Goal: Task Accomplishment & Management: Use online tool/utility

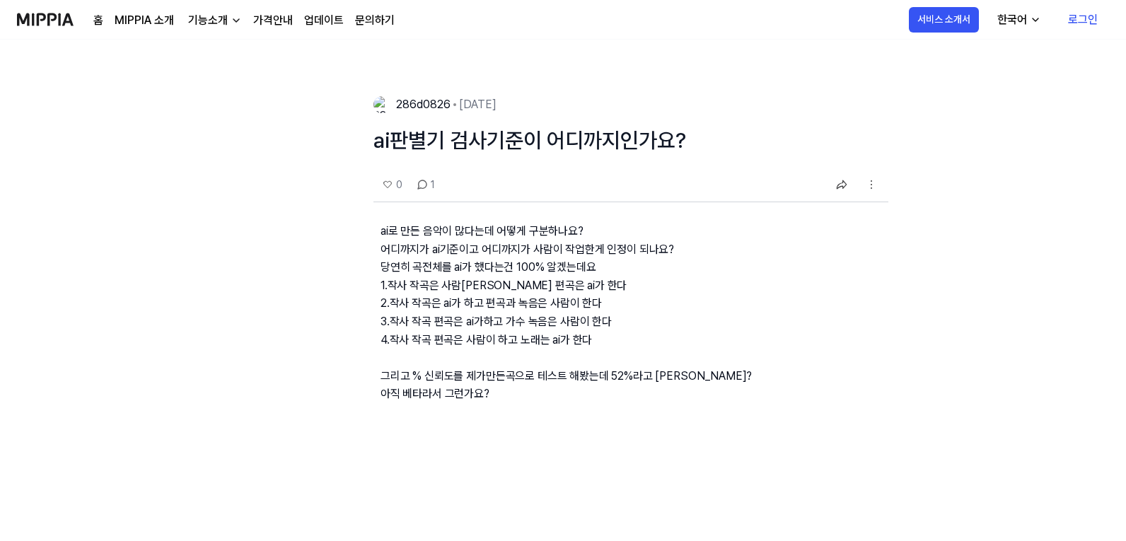
drag, startPoint x: 852, startPoint y: 295, endPoint x: 776, endPoint y: 211, distance: 113.1
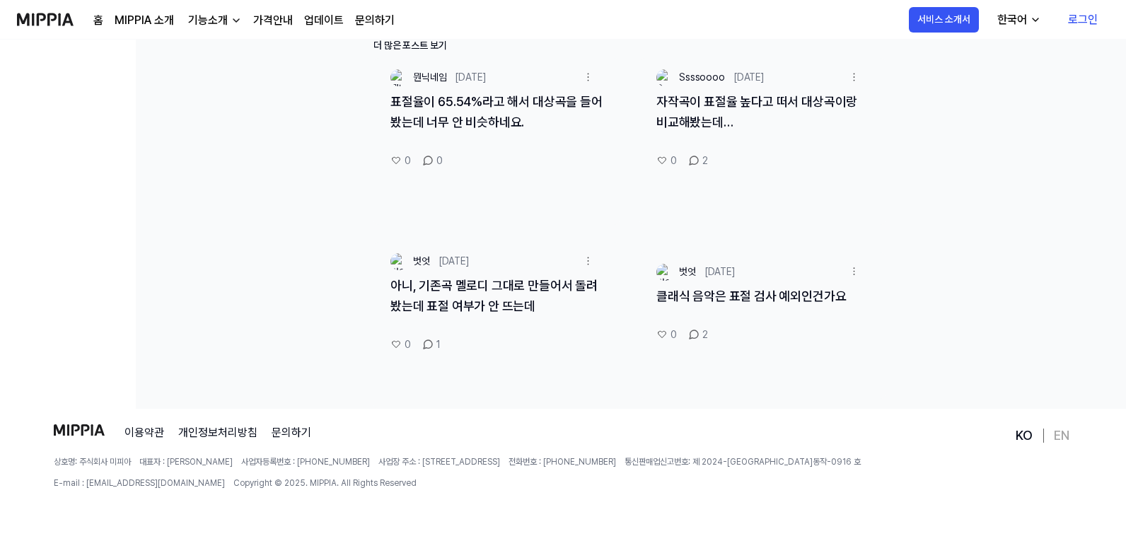
scroll to position [786, 0]
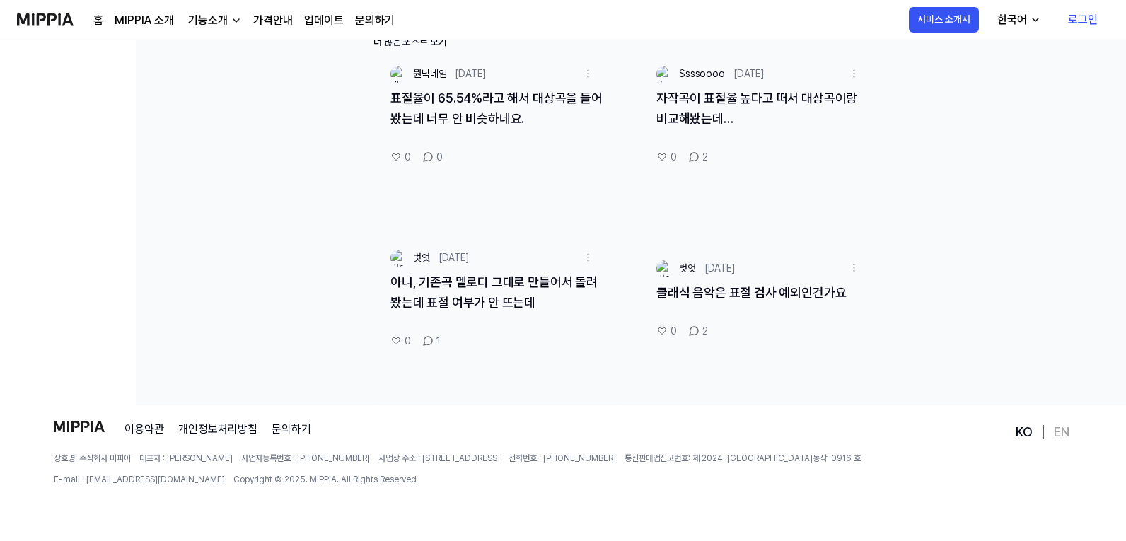
drag, startPoint x: 445, startPoint y: 413, endPoint x: 457, endPoint y: 409, distance: 12.7
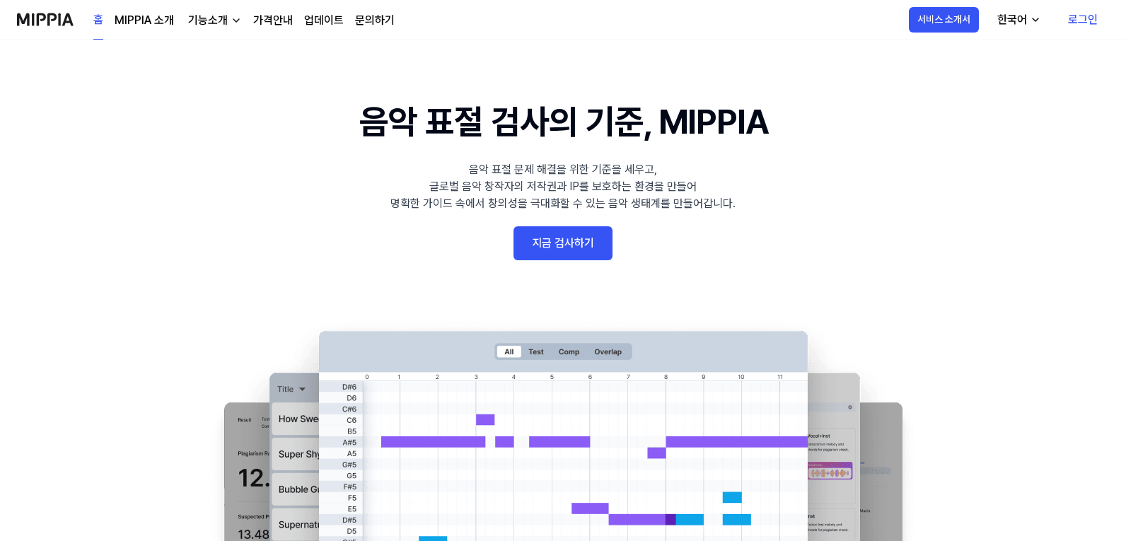
click at [553, 239] on link "지금 검사하기" at bounding box center [562, 243] width 99 height 34
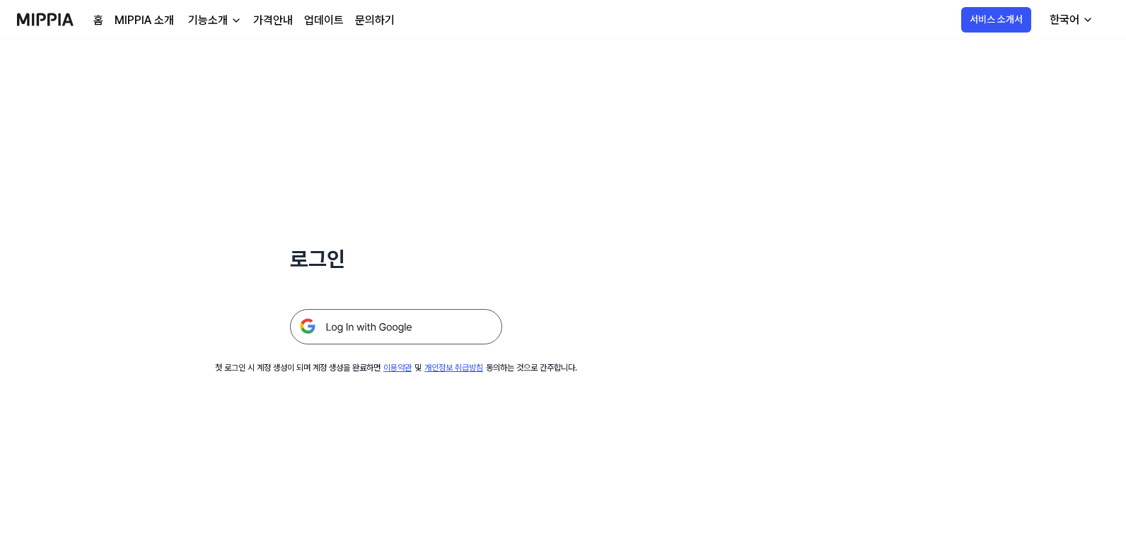
click at [460, 328] on img at bounding box center [396, 326] width 212 height 35
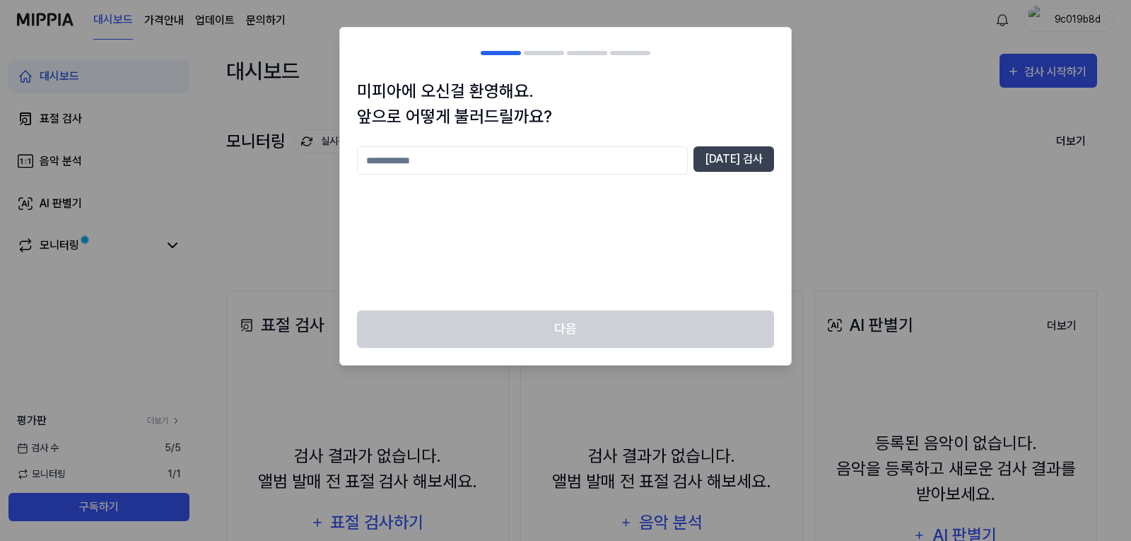
click at [491, 148] on input "text" at bounding box center [522, 160] width 331 height 28
type input "******"
click at [732, 159] on button "[DATE] 검사" at bounding box center [734, 158] width 81 height 25
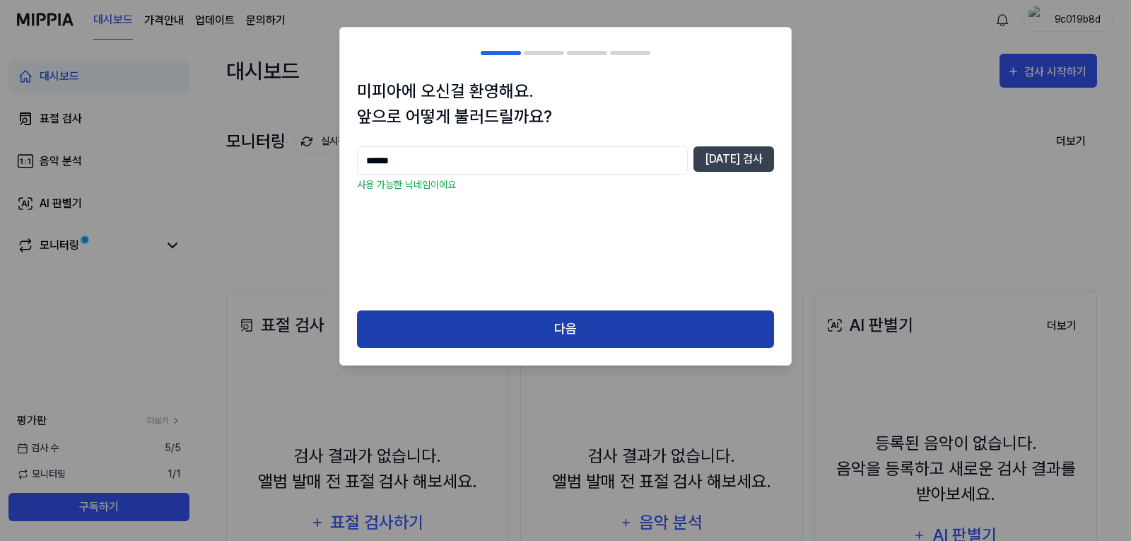
click at [641, 322] on button "다음" at bounding box center [565, 328] width 417 height 37
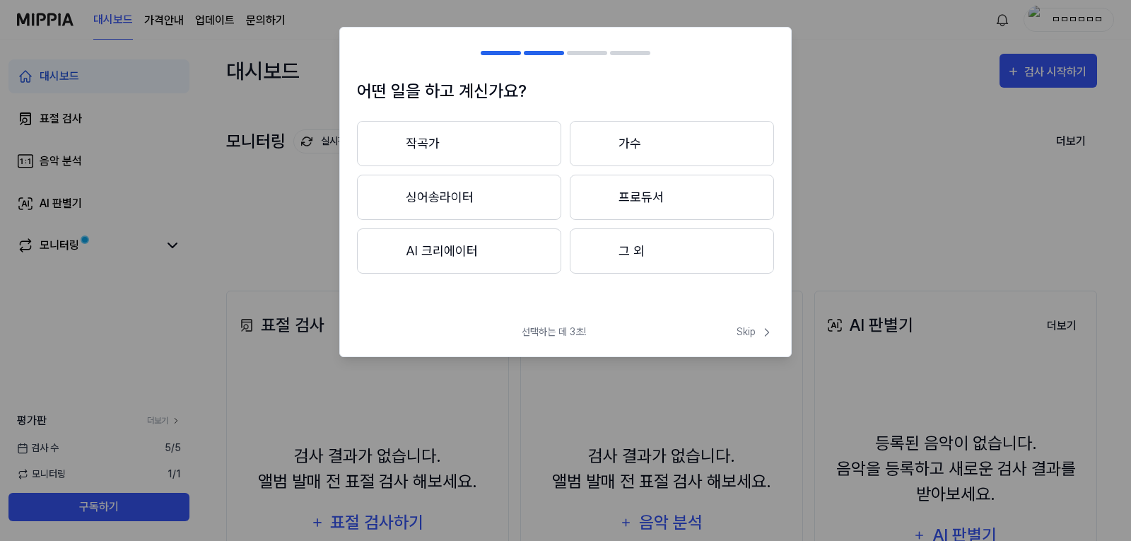
click at [646, 250] on button "그 외" at bounding box center [672, 250] width 204 height 45
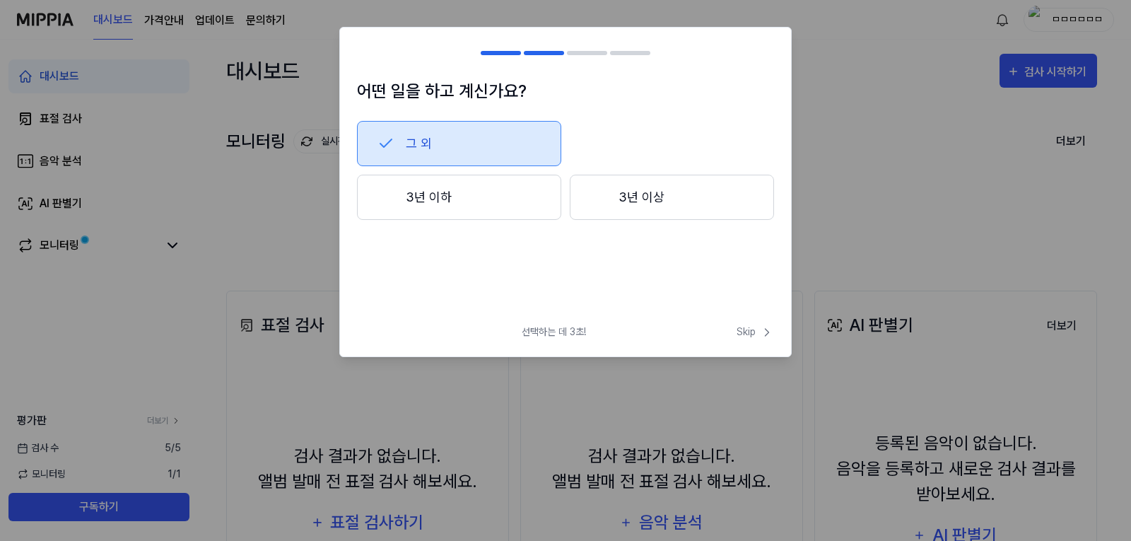
click at [510, 186] on button "3년 이하" at bounding box center [459, 197] width 204 height 45
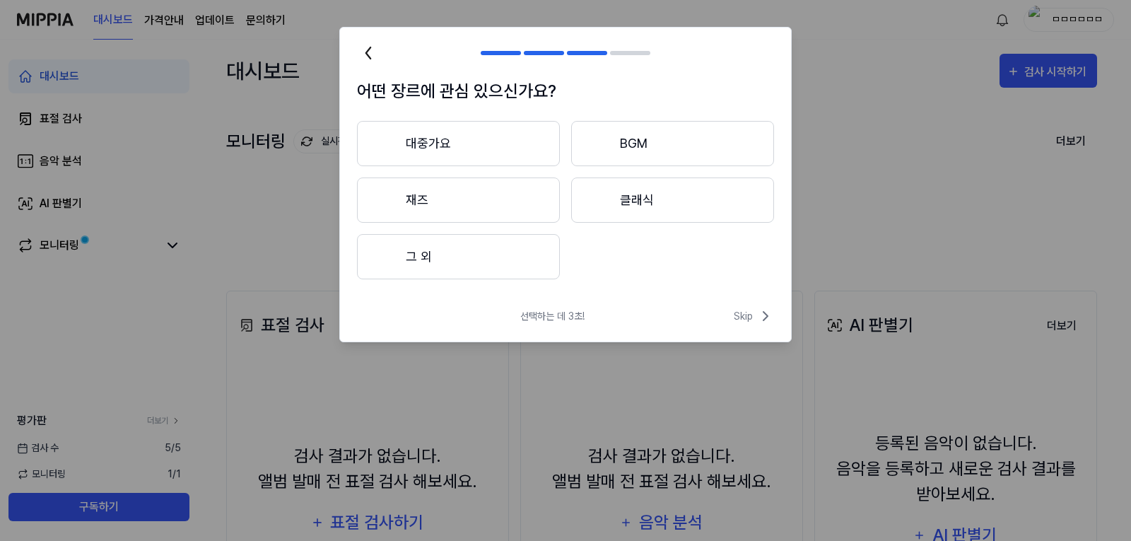
click at [518, 259] on button "그 외" at bounding box center [458, 256] width 203 height 45
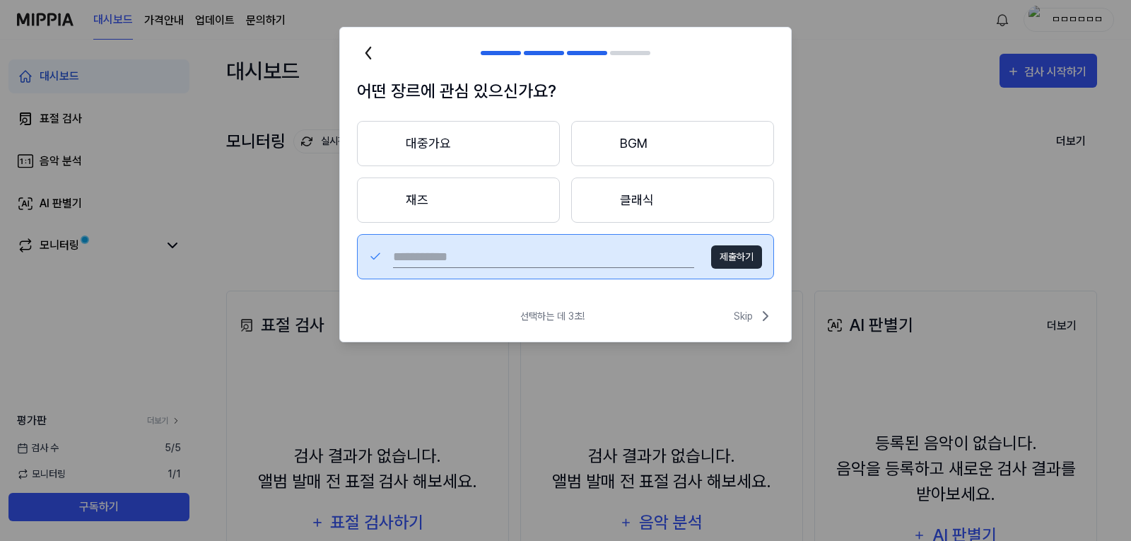
click at [681, 147] on button "BGM" at bounding box center [672, 143] width 203 height 45
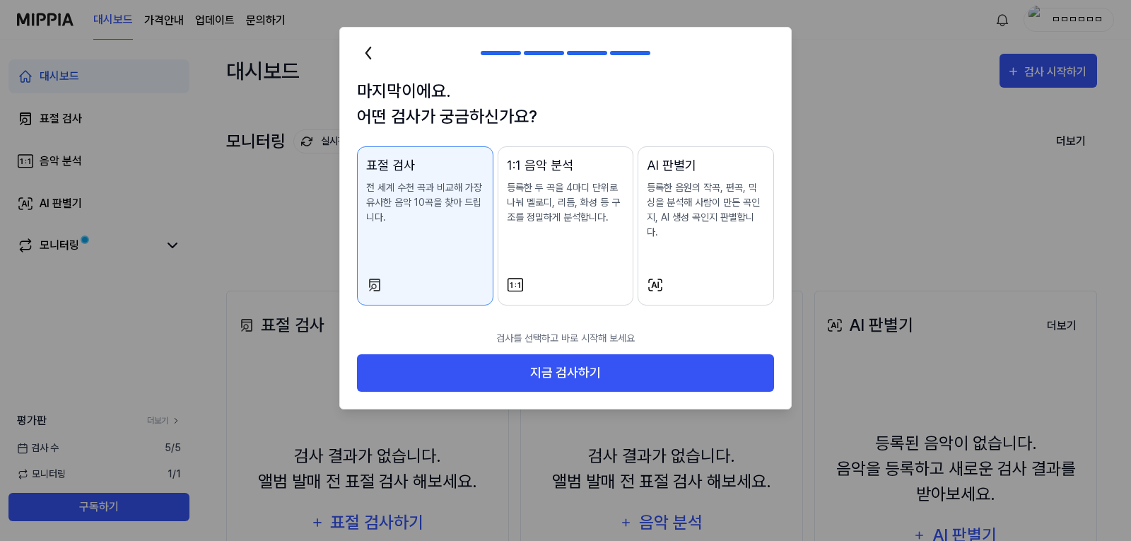
click at [677, 245] on div "AI 판별기 등록한 음원의 작곡, 편곡, 믹싱을 분석해 사람이 만든 곡인지, AI 생성 곡인지 판별합니다." at bounding box center [706, 212] width 118 height 112
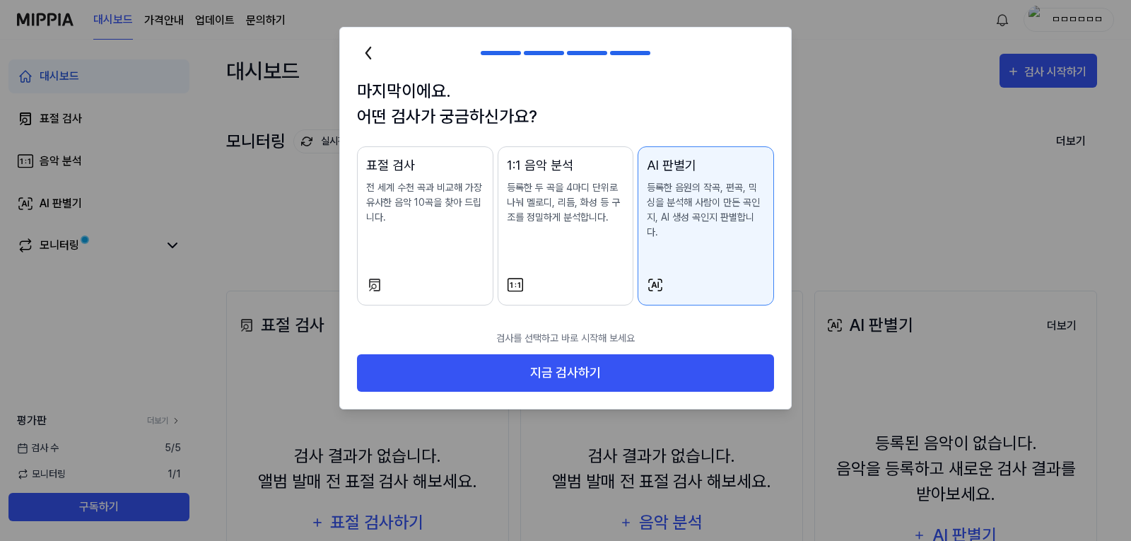
click at [410, 228] on div "표절 검사 전 세계 수천 곡과 비교해 가장 유사한 음악 10곡을 찾아 드립니다." at bounding box center [425, 205] width 118 height 98
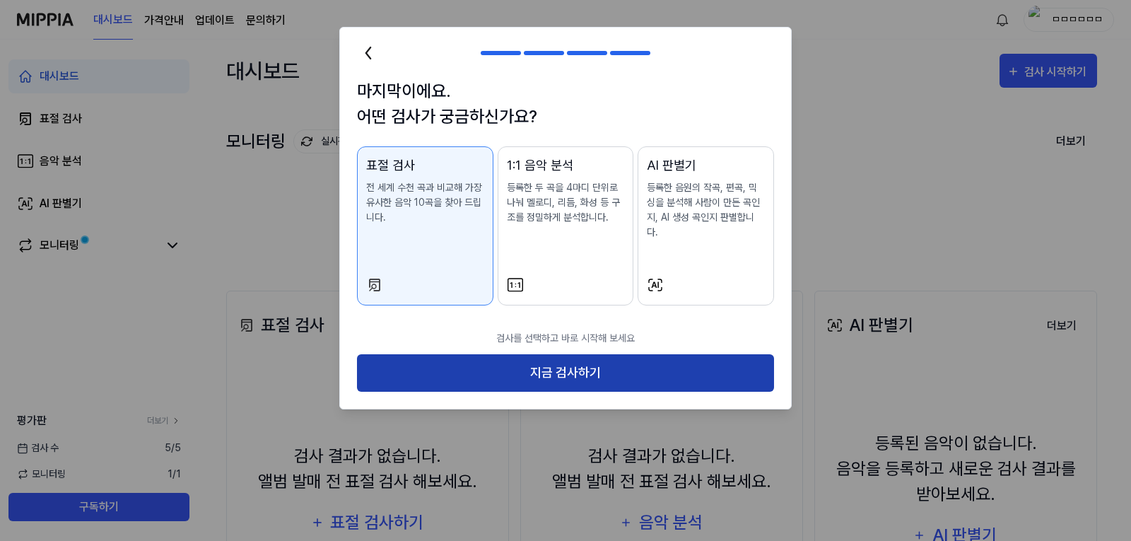
click at [602, 354] on button "지금 검사하기" at bounding box center [565, 372] width 417 height 37
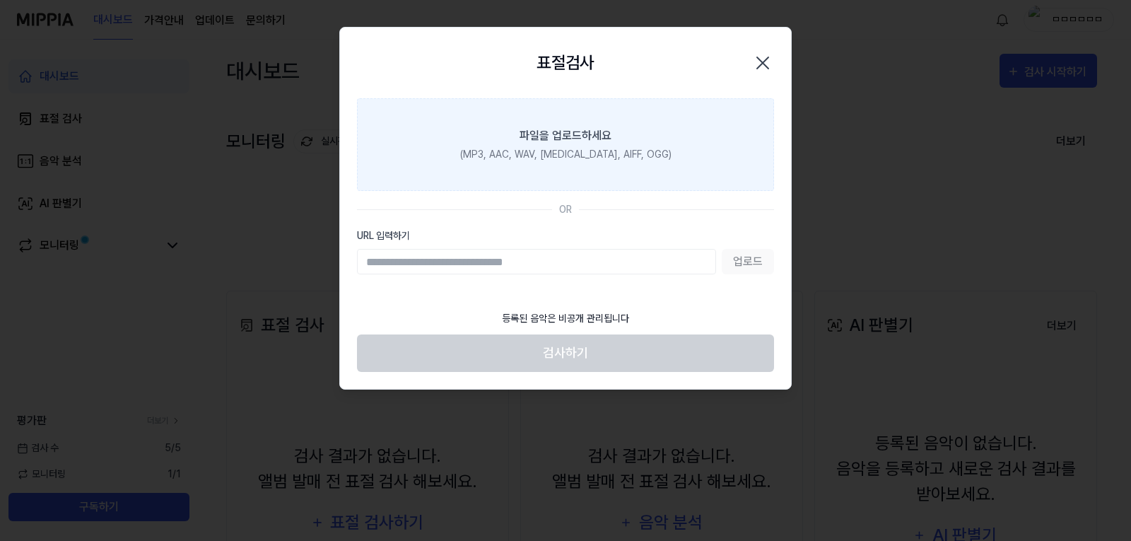
click at [583, 146] on label "파일을 업로드하세요 (MP3, AAC, WAV, [MEDICAL_DATA], AIFF, OGG)" at bounding box center [565, 144] width 417 height 93
click at [0, 0] on input "파일을 업로드하세요 (MP3, AAC, WAV, [MEDICAL_DATA], AIFF, OGG)" at bounding box center [0, 0] width 0 height 0
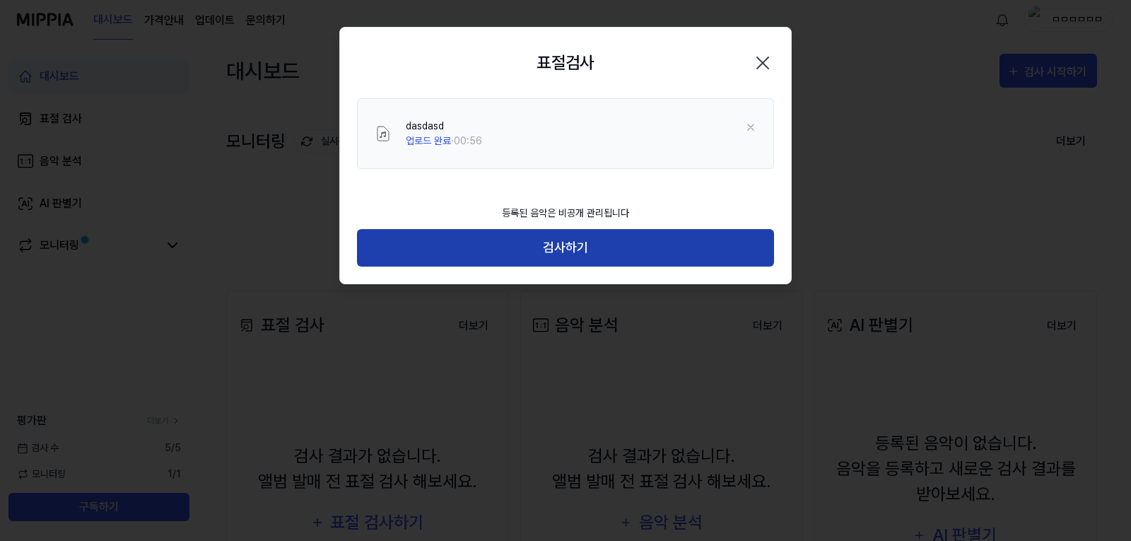
click at [574, 245] on button "검사하기" at bounding box center [565, 247] width 417 height 37
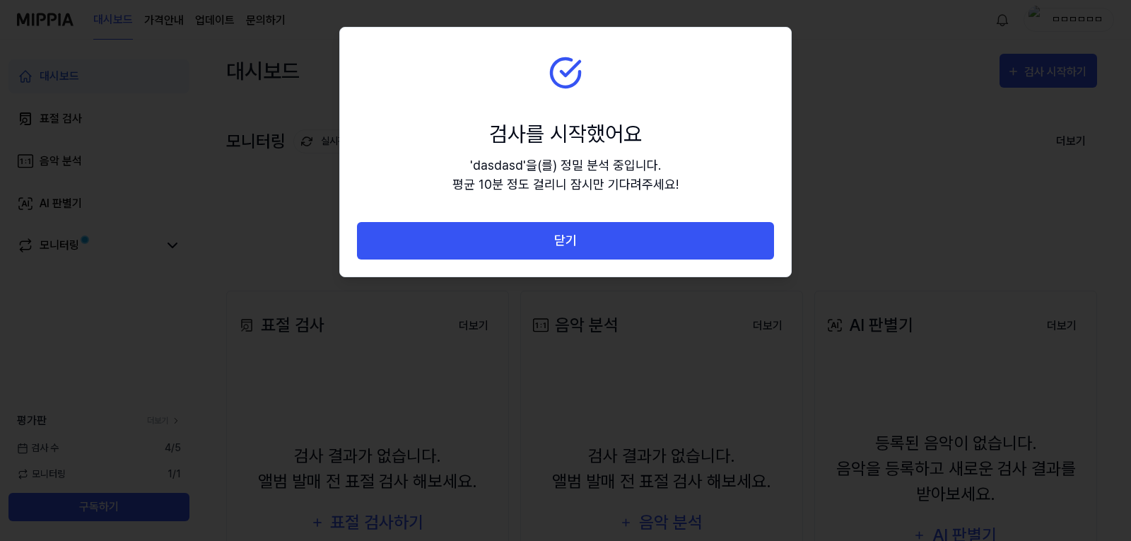
click at [574, 245] on button "닫기" at bounding box center [565, 240] width 417 height 37
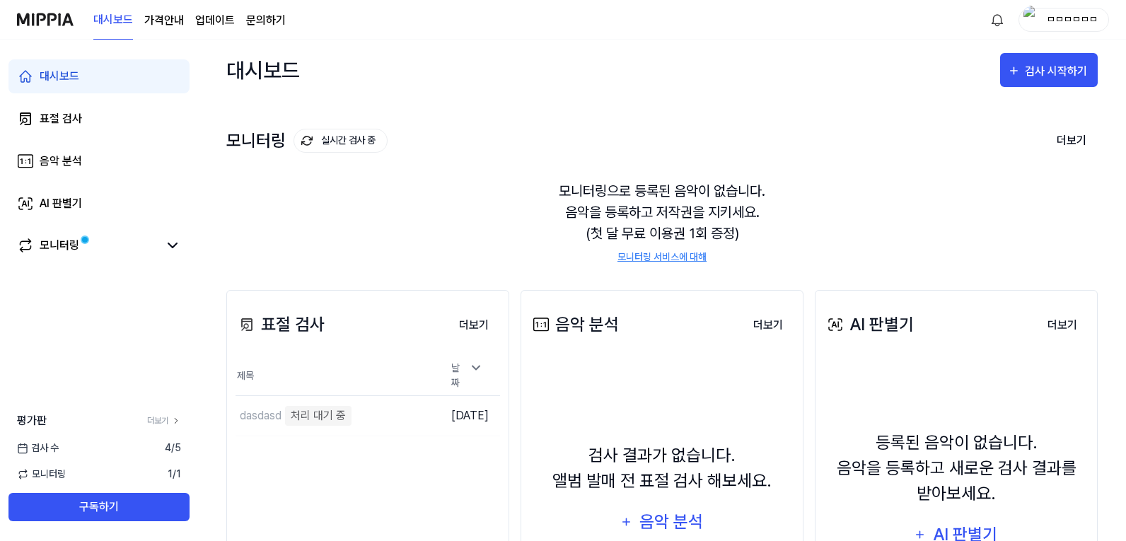
scroll to position [71, 0]
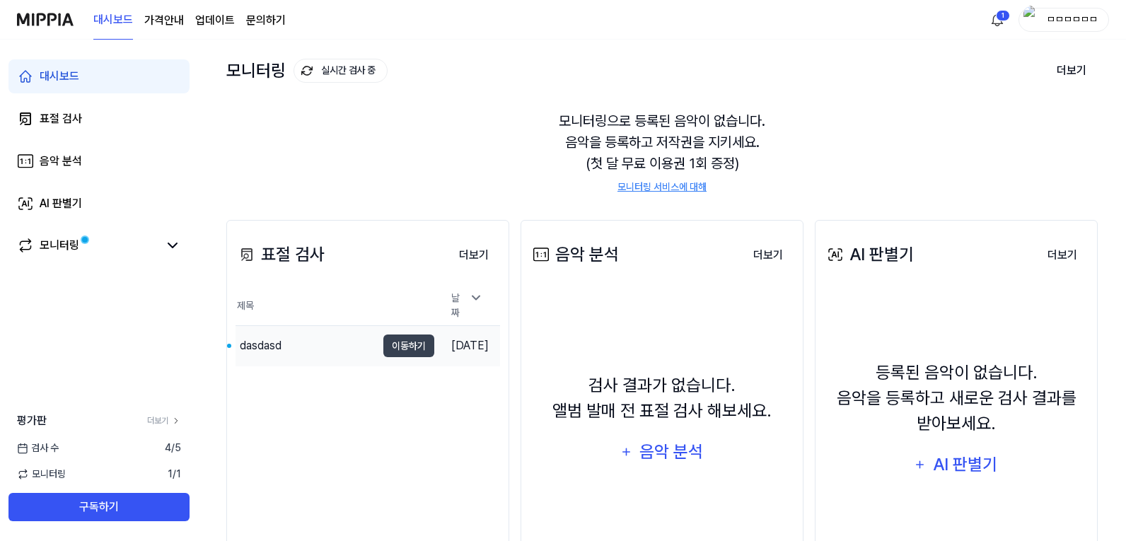
click at [434, 336] on td "[DATE]" at bounding box center [467, 346] width 66 height 40
click at [86, 236] on span at bounding box center [85, 240] width 11 height 11
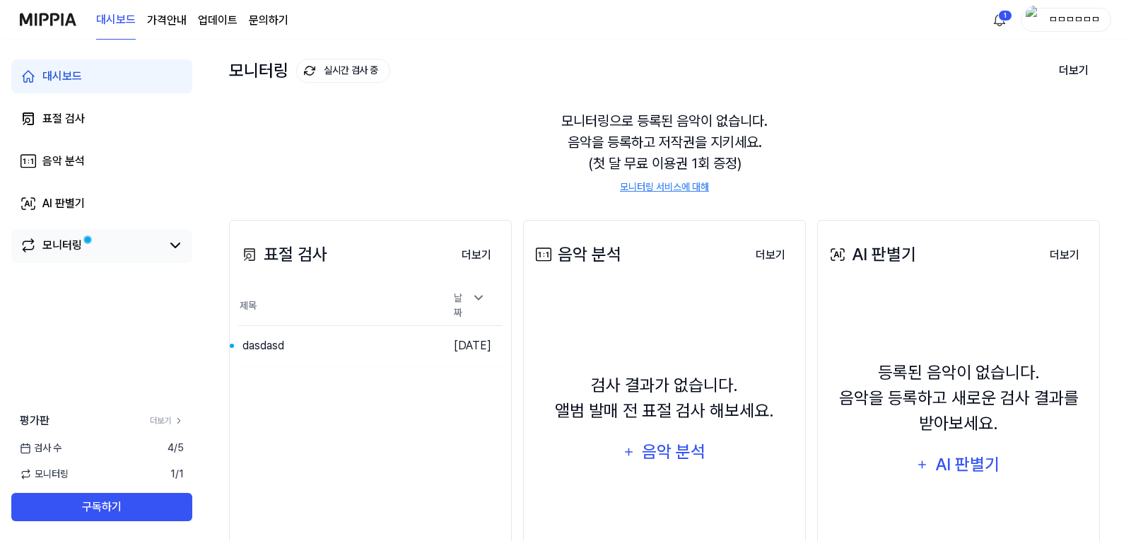
scroll to position [0, 0]
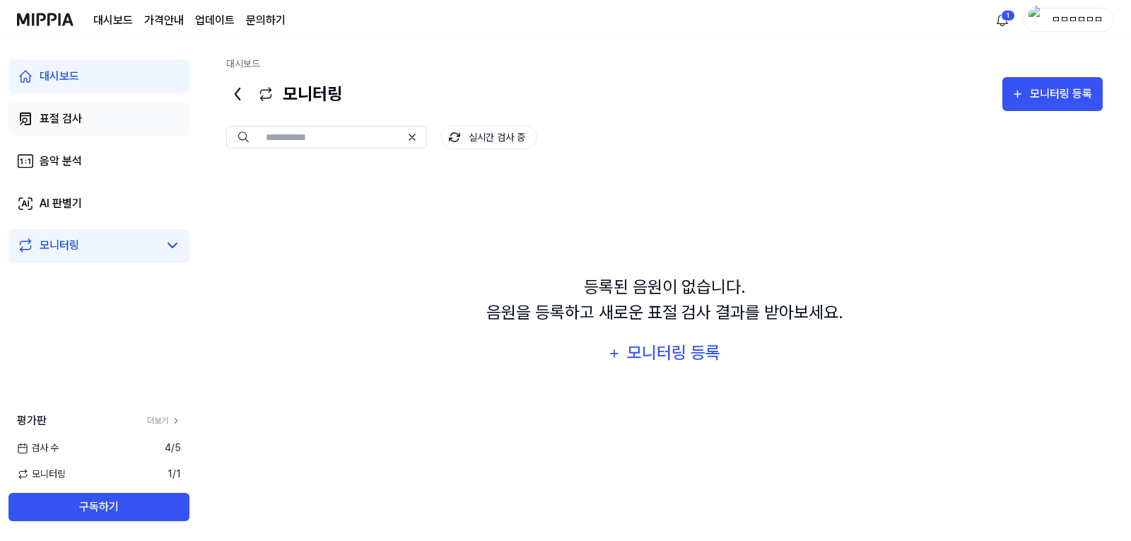
click at [134, 132] on link "표절 검사" at bounding box center [98, 119] width 181 height 34
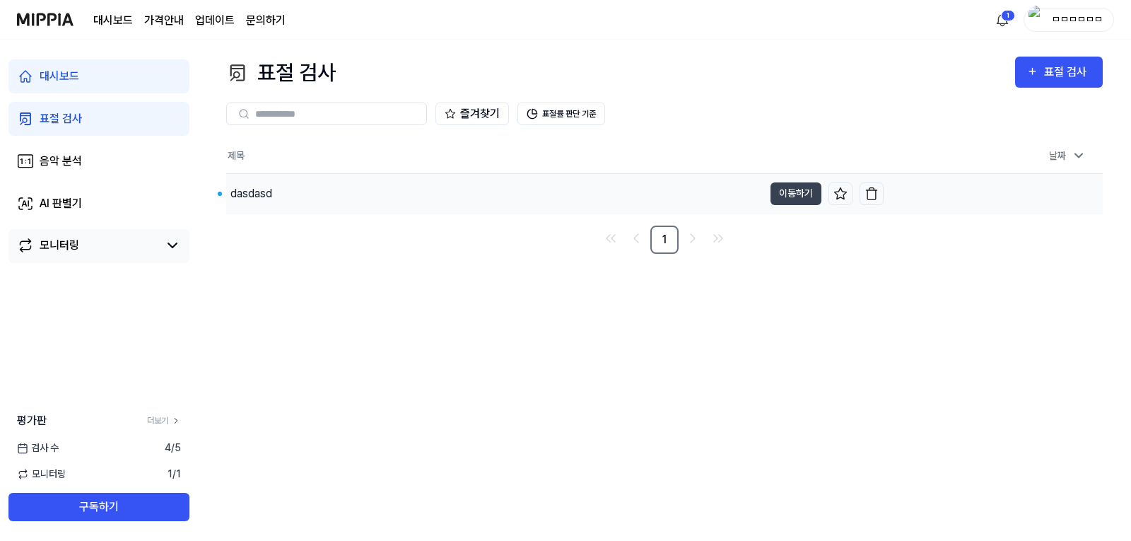
click at [272, 193] on div "dasdasd" at bounding box center [251, 193] width 42 height 17
